Goal: Check status: Check status

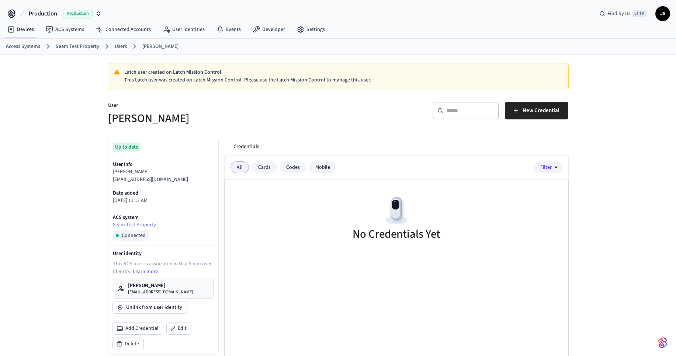
click at [261, 165] on div "Cards" at bounding box center [264, 167] width 25 height 12
click at [232, 170] on div "All" at bounding box center [239, 167] width 18 height 12
